Goal: Task Accomplishment & Management: Manage account settings

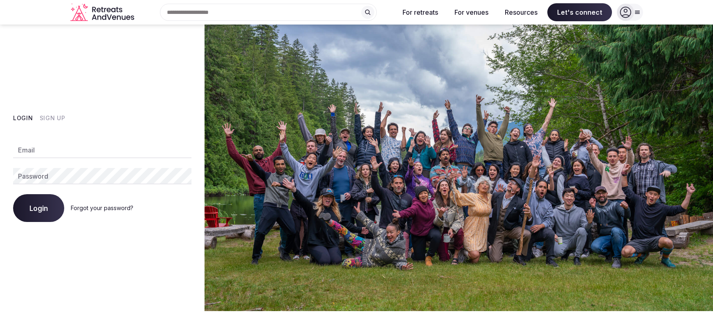
type input "**********"
click at [60, 201] on button "Login" at bounding box center [38, 208] width 51 height 28
click at [44, 207] on span "Login" at bounding box center [38, 208] width 18 height 8
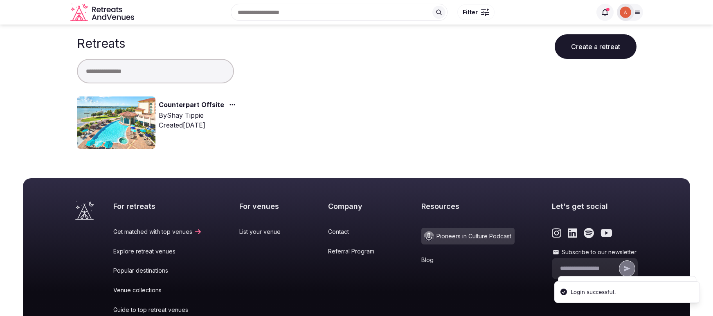
click at [199, 104] on link "Counterpart Offsite" at bounding box center [191, 105] width 65 height 11
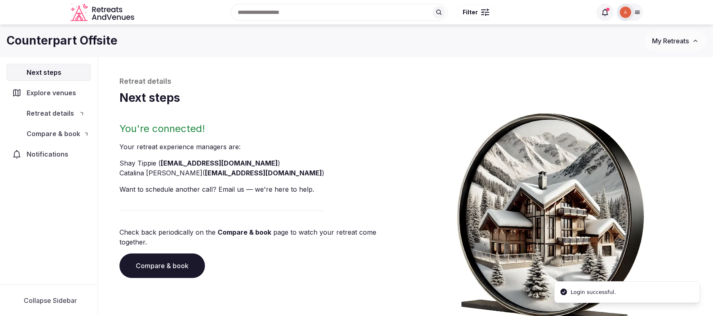
click at [126, 120] on div "Retreat details Next steps You're connected! Your retreat experience manager s …" at bounding box center [405, 201] width 573 height 248
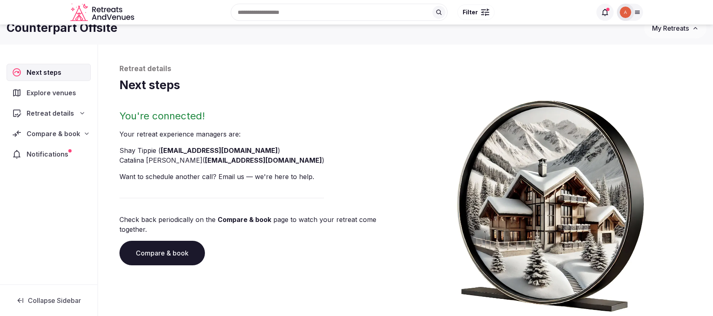
scroll to position [13, 0]
click at [65, 95] on span "Explore venues" at bounding box center [53, 93] width 53 height 10
click at [48, 111] on span "Retreat details" at bounding box center [50, 113] width 47 height 10
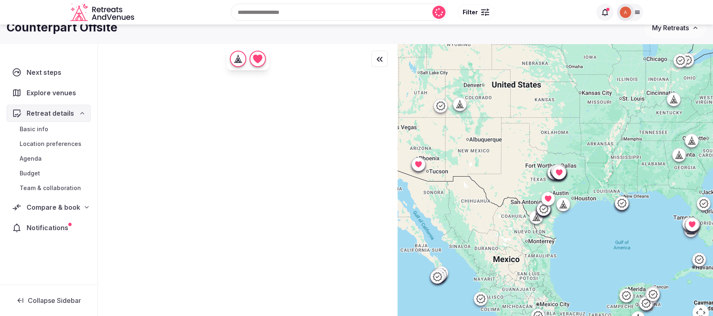
click at [629, 16] on img at bounding box center [625, 12] width 11 height 11
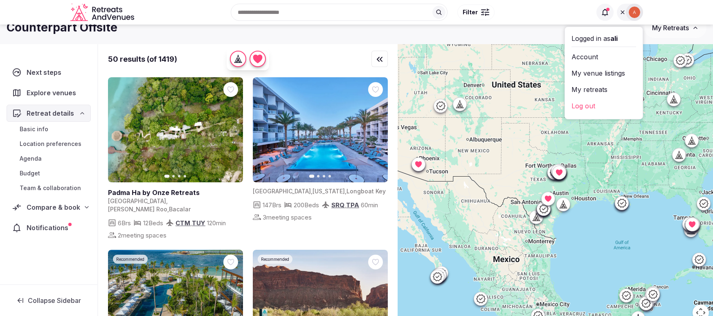
click at [593, 59] on link "Account" at bounding box center [604, 56] width 65 height 13
click at [591, 89] on link "My retreats" at bounding box center [604, 89] width 65 height 13
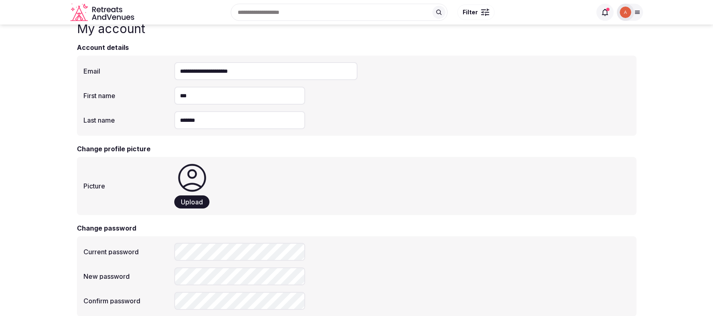
click at [626, 13] on img at bounding box center [625, 12] width 11 height 11
click at [602, 92] on link "My retreats" at bounding box center [604, 89] width 65 height 13
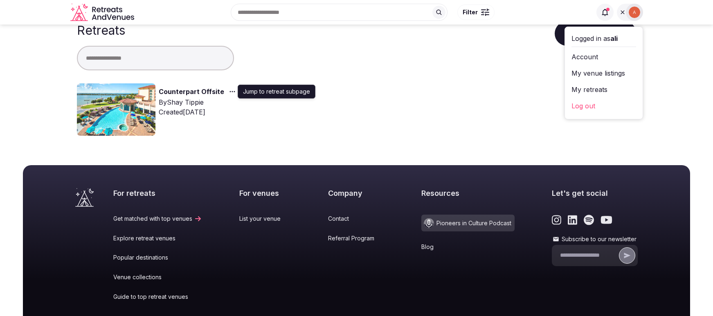
click at [230, 91] on icon "button" at bounding box center [232, 91] width 7 height 7
click at [97, 95] on img at bounding box center [116, 109] width 79 height 52
click at [171, 92] on link "Counterpart Offsite" at bounding box center [191, 92] width 65 height 11
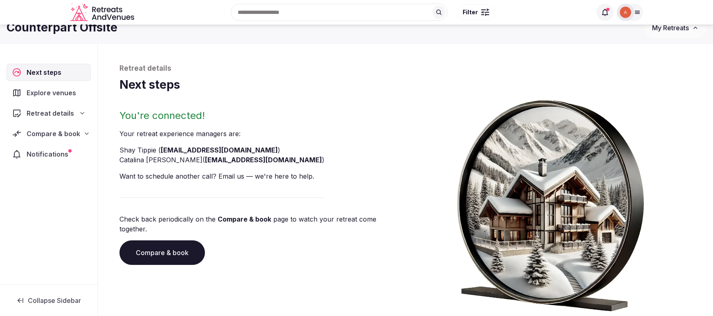
click at [57, 101] on div "Explore venues" at bounding box center [49, 92] width 84 height 17
click at [55, 95] on span "Explore venues" at bounding box center [53, 93] width 53 height 10
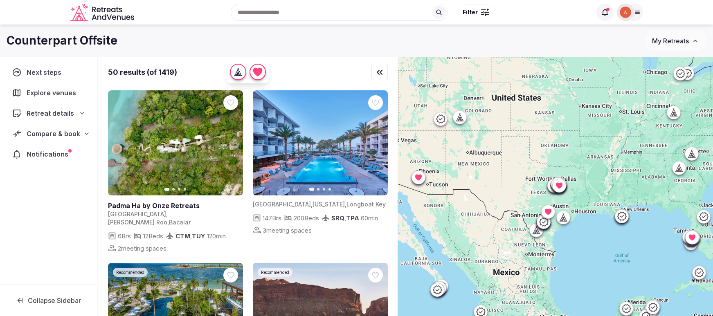
click at [561, 192] on div at bounding box center [566, 185] width 14 height 14
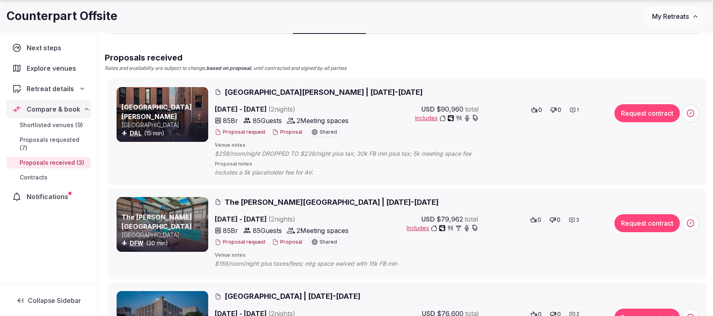
scroll to position [77, 0]
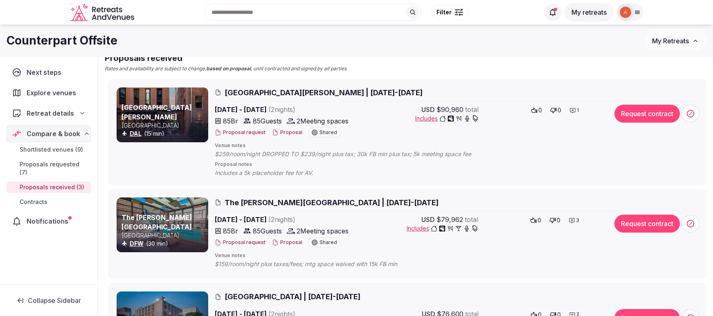
click at [252, 131] on button "Proposal request" at bounding box center [240, 132] width 51 height 7
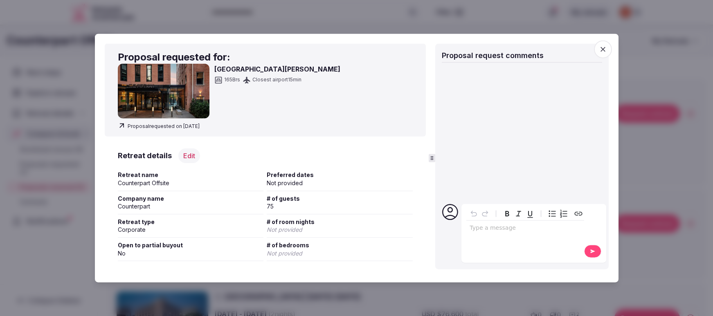
scroll to position [1, 0]
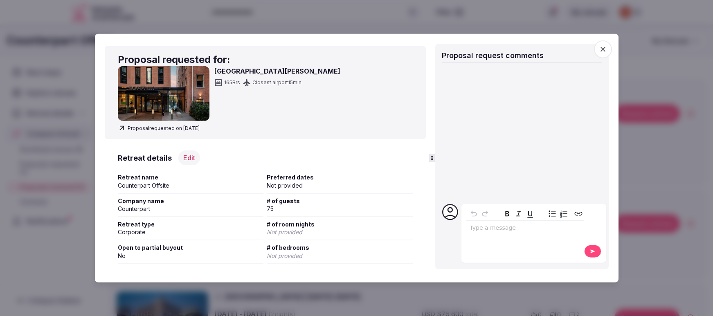
click at [602, 53] on span "button" at bounding box center [603, 49] width 18 height 18
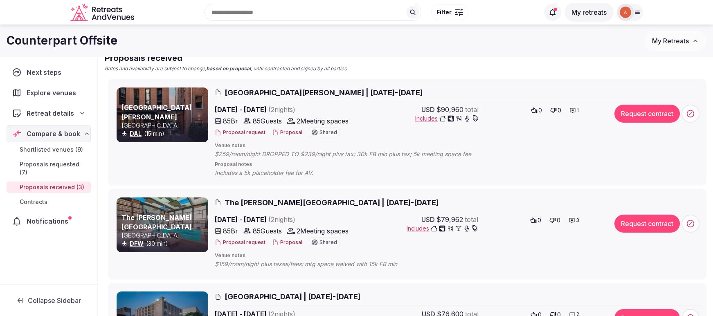
click at [288, 133] on button "Proposal" at bounding box center [287, 132] width 30 height 7
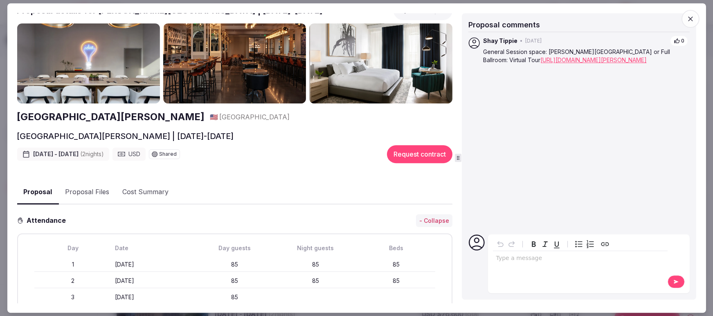
scroll to position [11, 0]
